Goal: Task Accomplishment & Management: Use online tool/utility

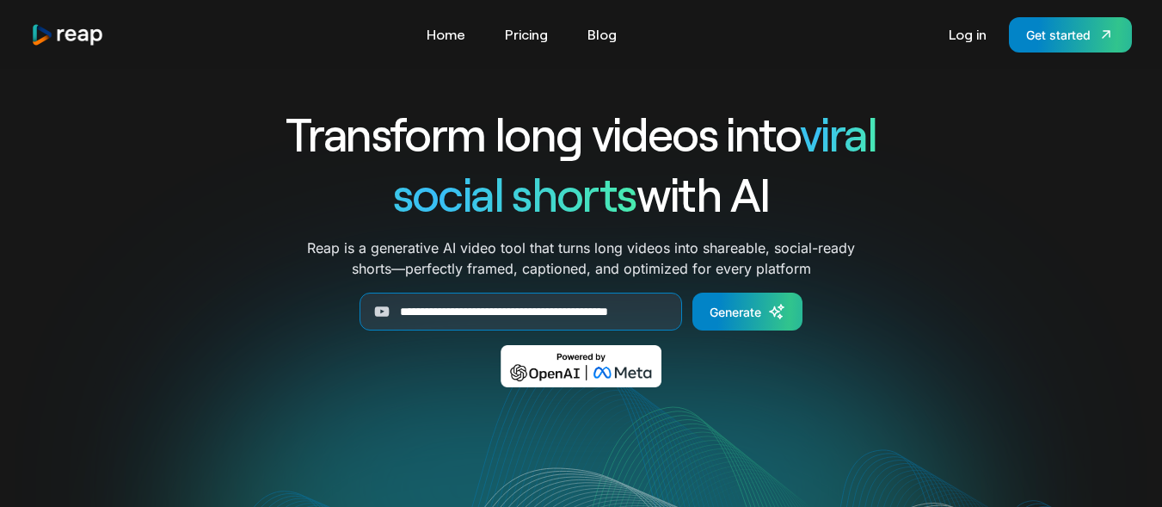
scroll to position [0, 40]
type input "**********"
click at [729, 305] on div "Generate" at bounding box center [736, 312] width 52 height 18
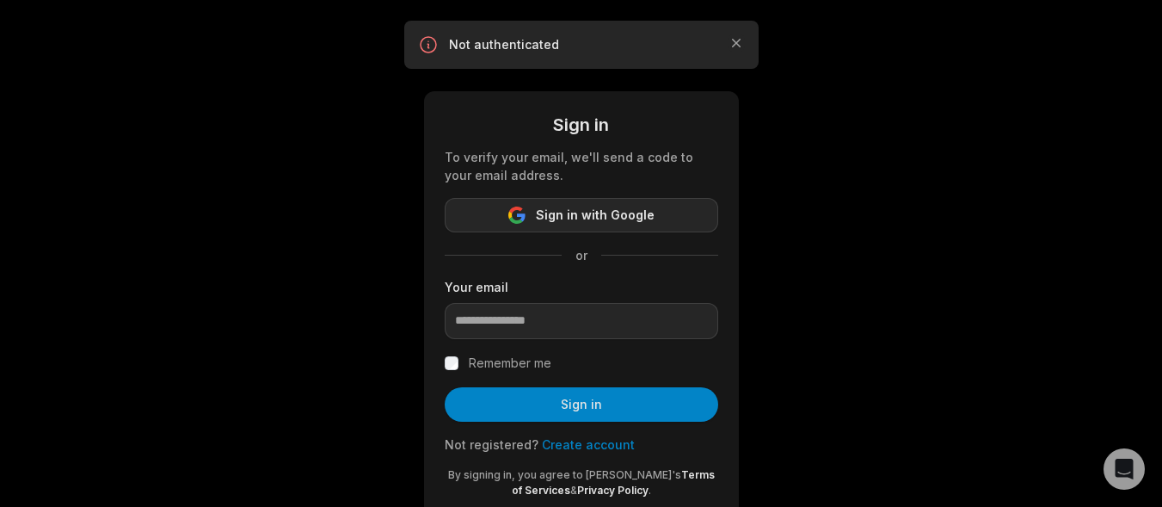
click at [685, 225] on button "Sign in with Google" at bounding box center [582, 215] width 274 height 34
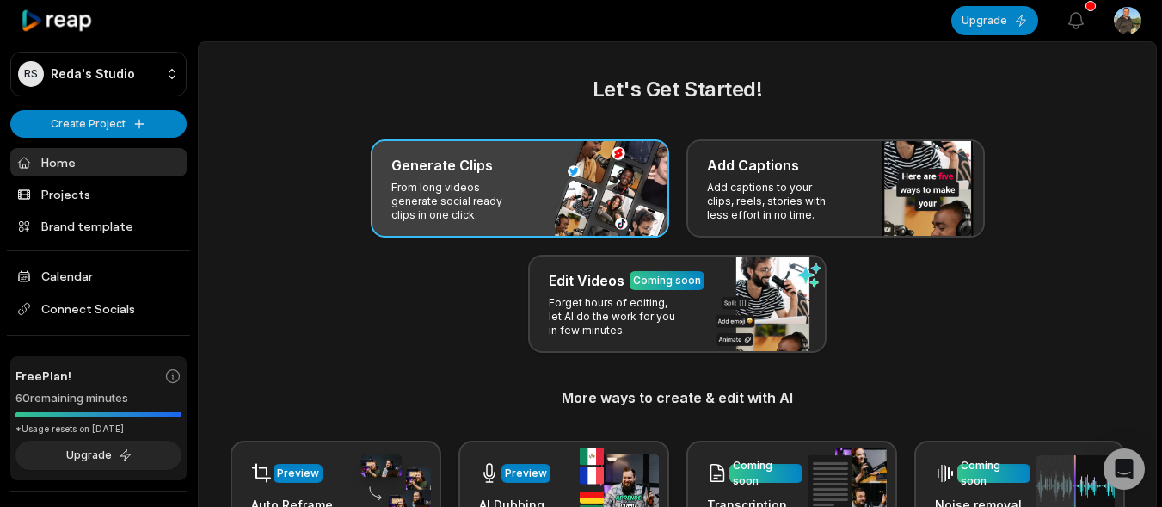
click at [590, 149] on div "Generate Clips From long videos generate social ready clips in one click." at bounding box center [520, 188] width 298 height 98
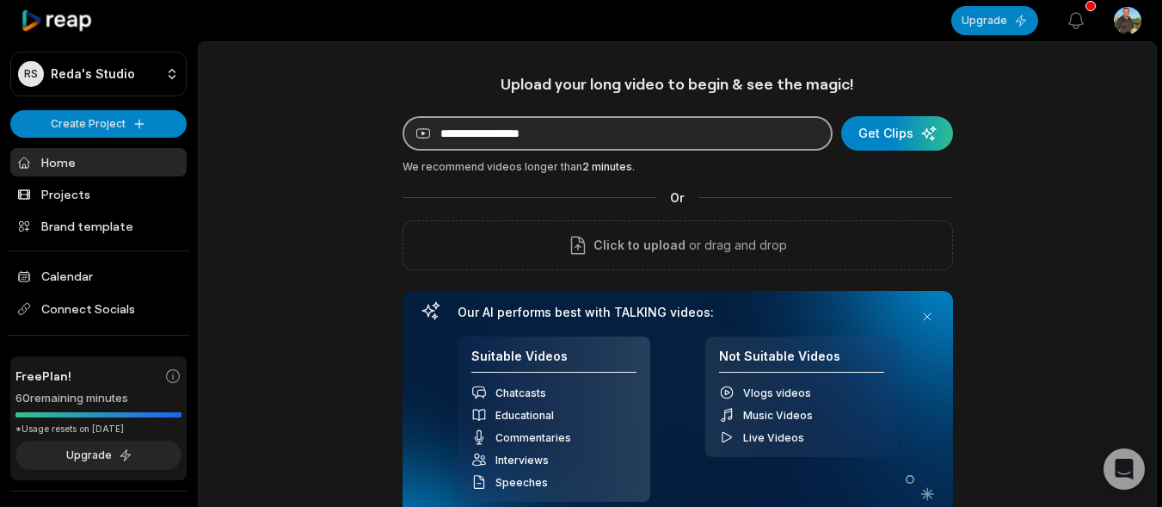
click at [585, 139] on input at bounding box center [618, 133] width 430 height 34
paste input "**********"
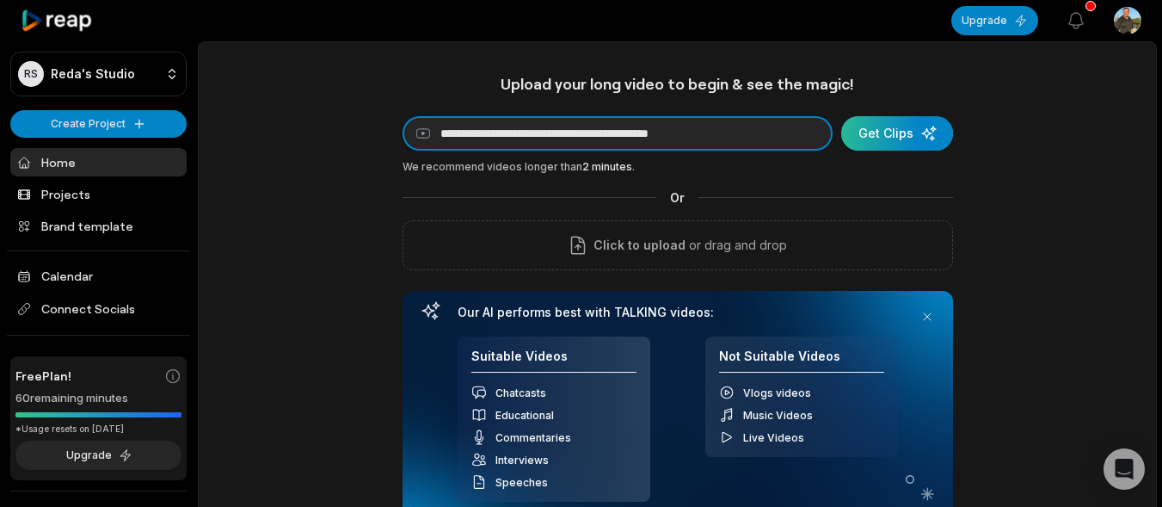
type input "**********"
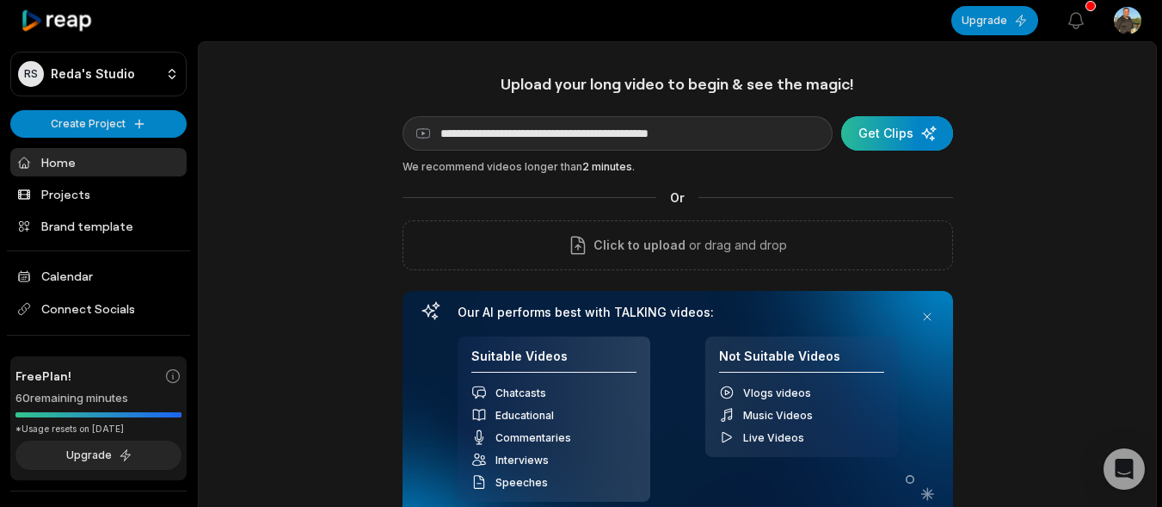
click at [895, 140] on div "submit" at bounding box center [897, 133] width 112 height 34
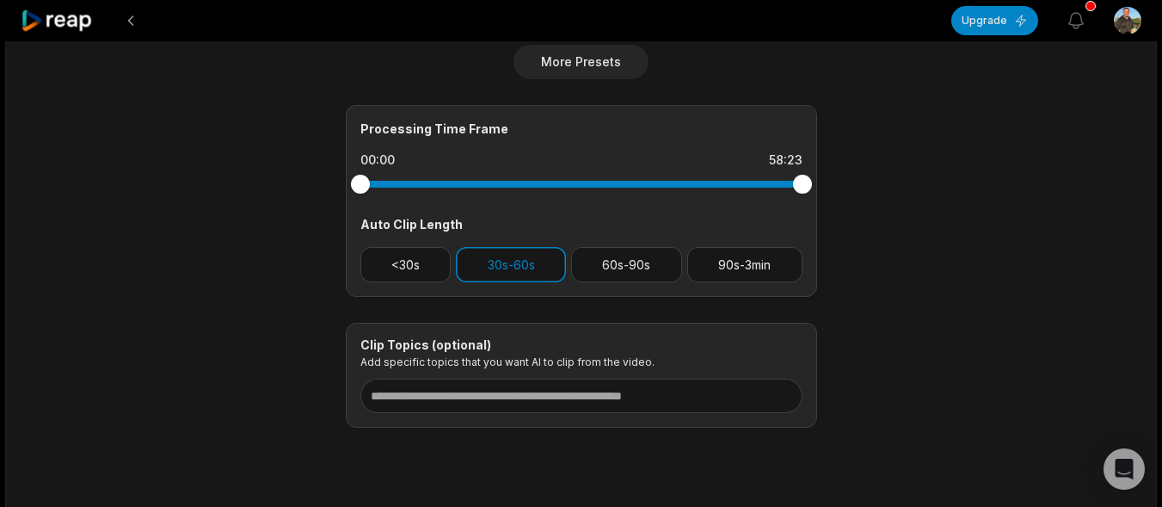
scroll to position [714, 0]
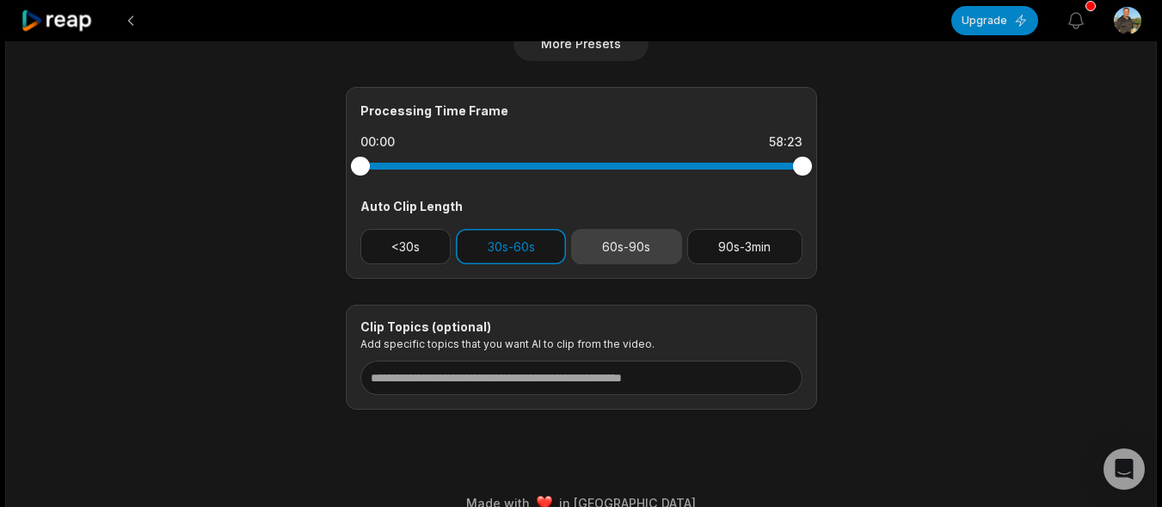
click at [613, 237] on button "60s-90s" at bounding box center [626, 246] width 111 height 35
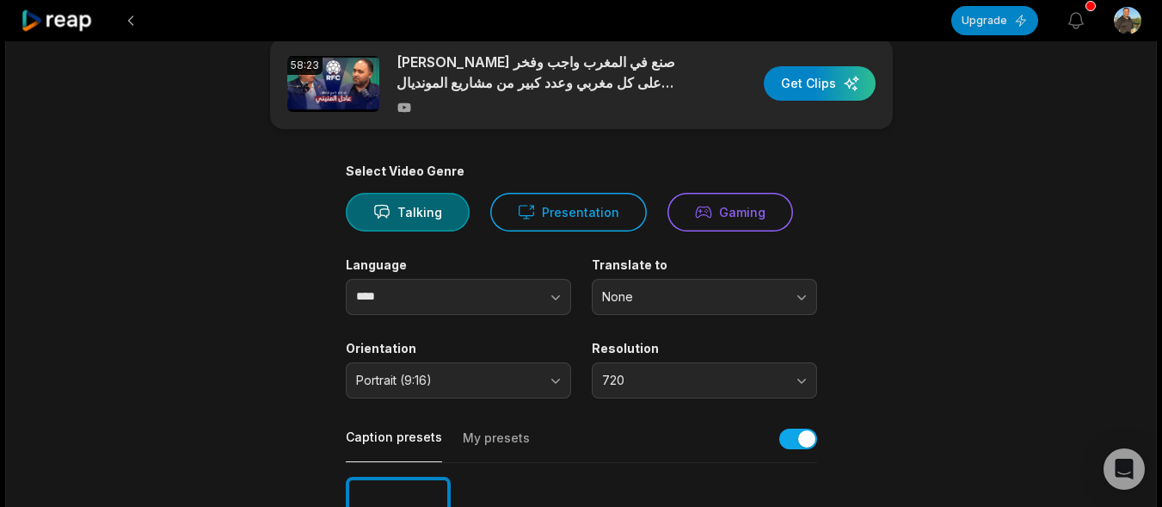
scroll to position [0, 0]
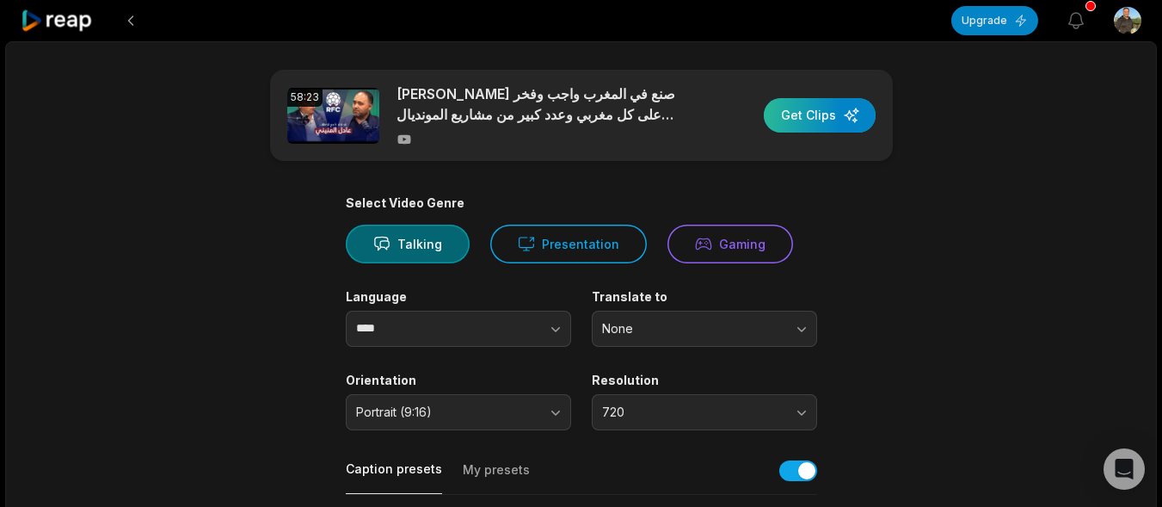
click at [815, 113] on div "button" at bounding box center [820, 115] width 112 height 34
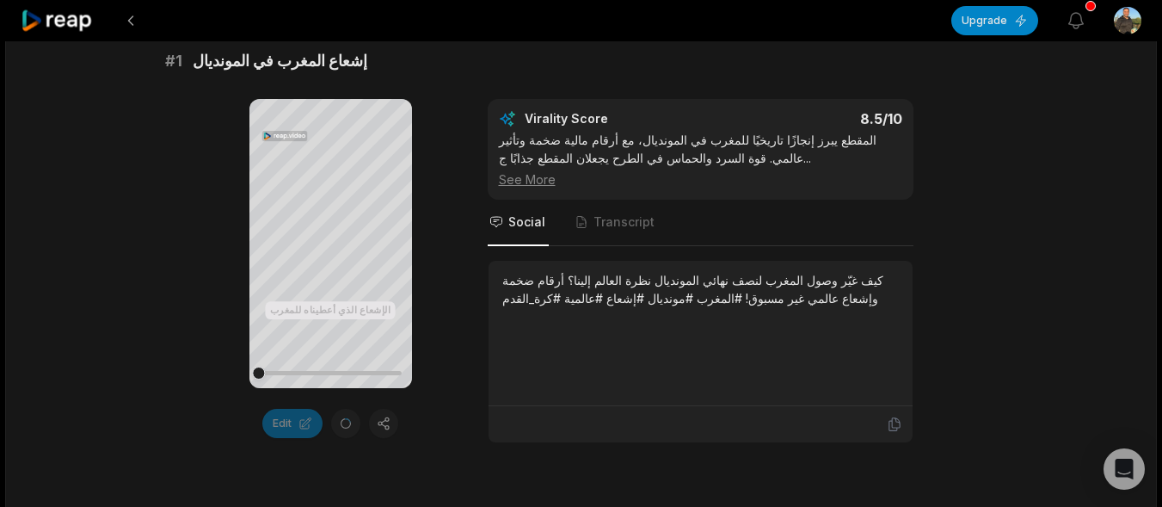
scroll to position [331, 0]
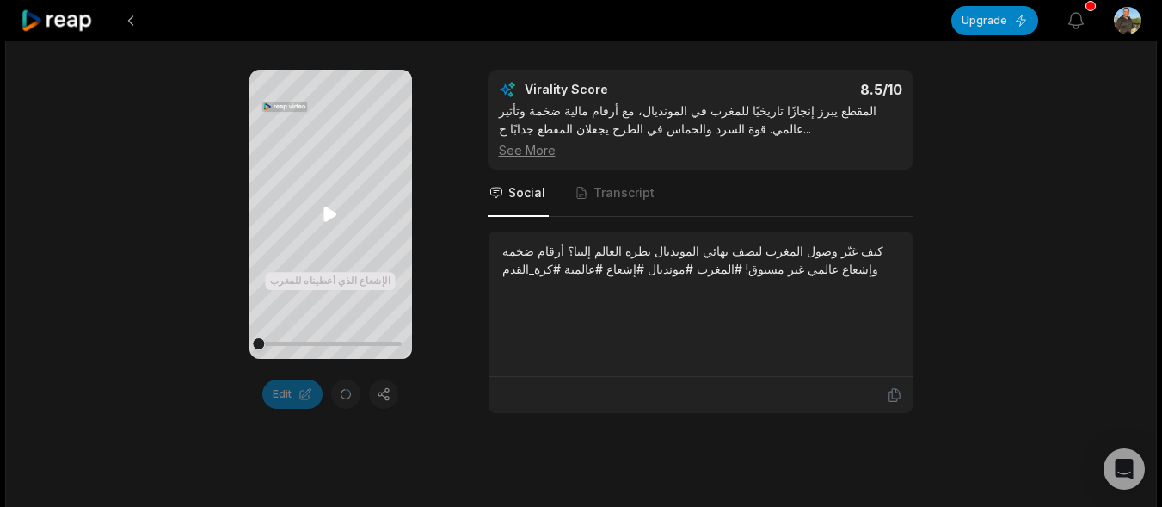
click at [328, 207] on icon at bounding box center [330, 214] width 21 height 21
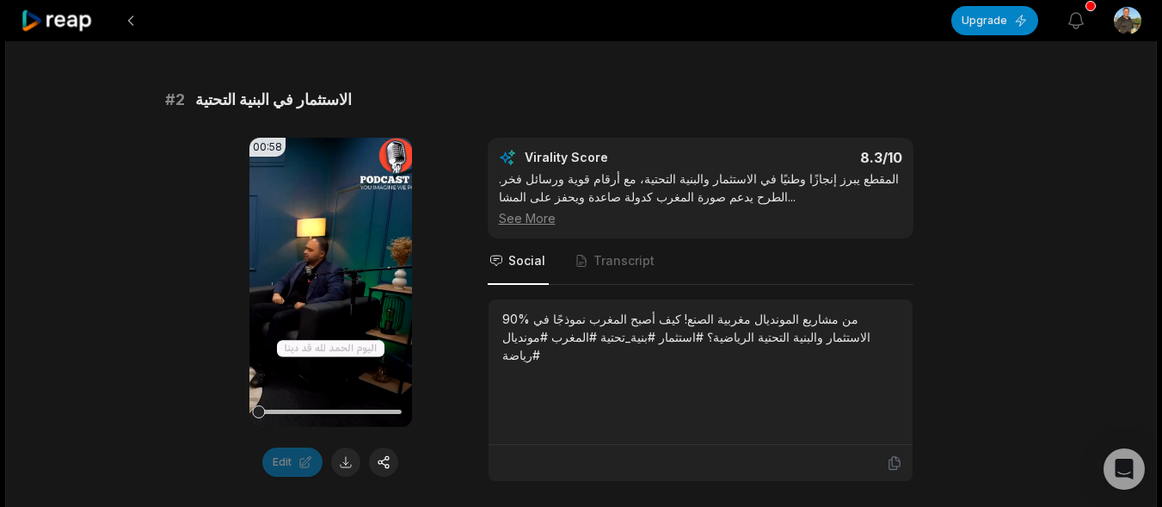
scroll to position [770, 0]
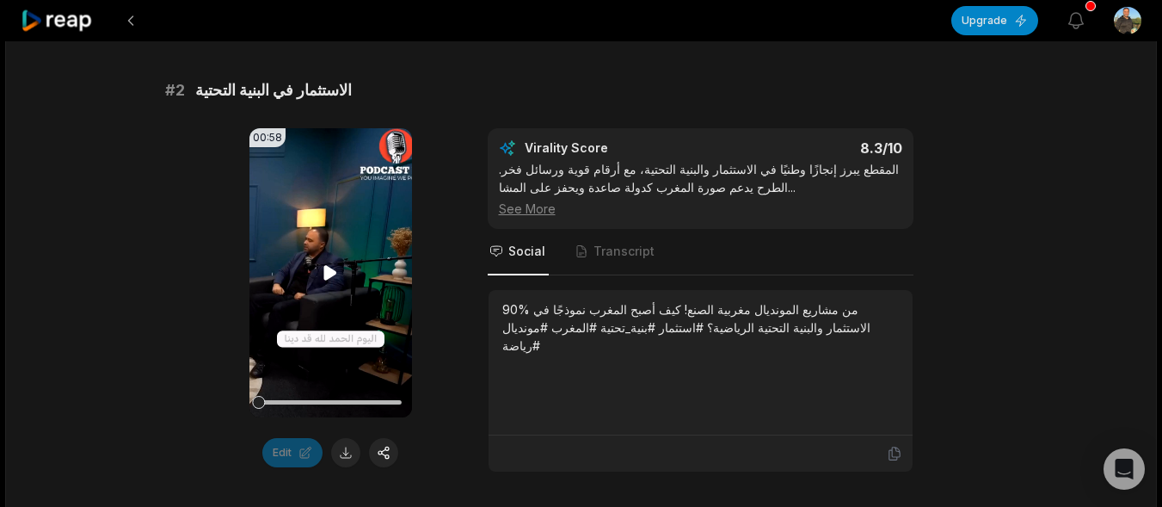
click at [327, 272] on icon at bounding box center [330, 273] width 13 height 15
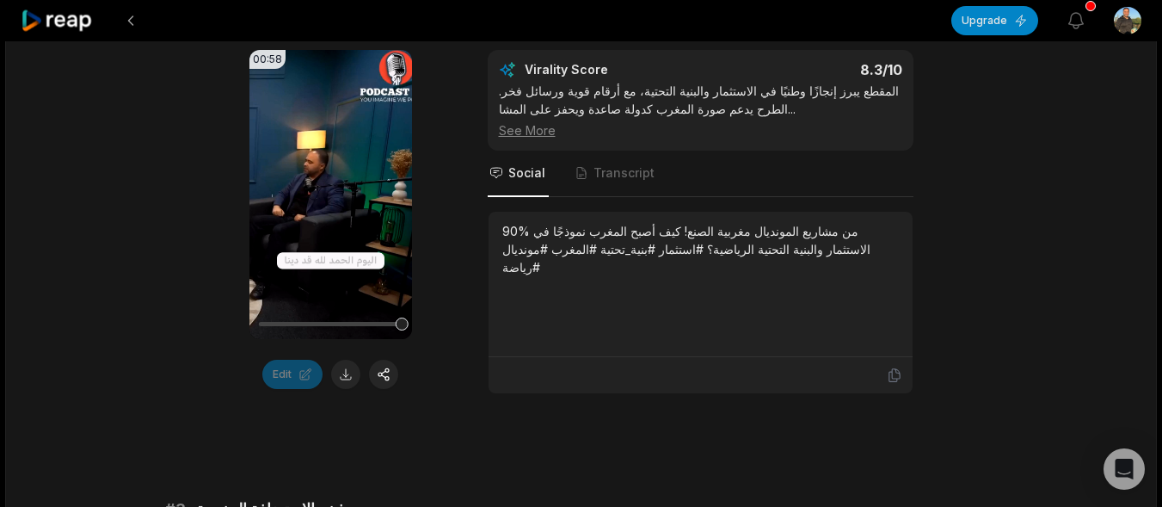
scroll to position [1267, 0]
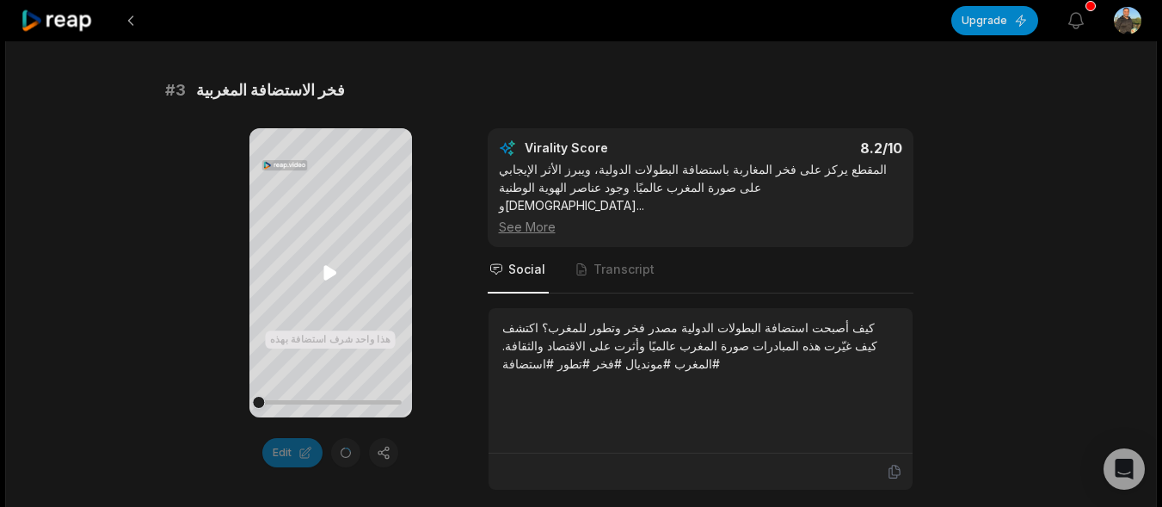
click at [329, 272] on icon at bounding box center [330, 273] width 13 height 15
